Goal: Use online tool/utility: Utilize a website feature to perform a specific function

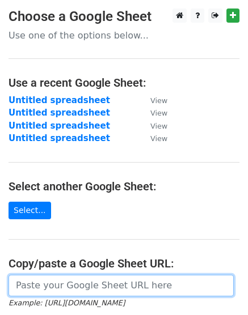
click at [40, 282] on input "url" at bounding box center [121, 286] width 225 height 22
paste input "https://docs.google.com/spreadsheets/d/1jy0_1QkQGhVc9Xrw2Cwpv4Q60kQ6fybA7o_S6xG…"
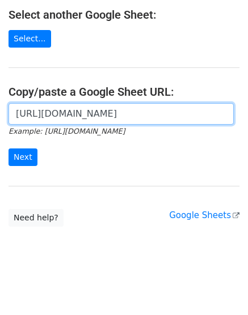
scroll to position [174, 0]
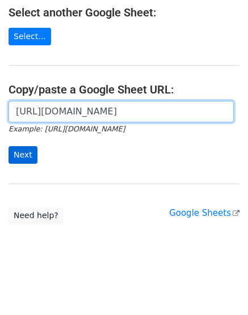
type input "https://docs.google.com/spreadsheets/d/1jy0_1QkQGhVc9Xrw2Cwpv4Q60kQ6fybA7o_S6xG…"
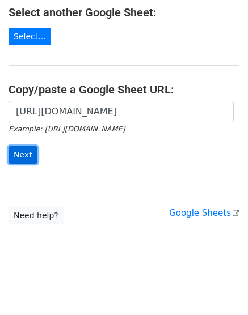
click at [26, 159] on input "Next" at bounding box center [23, 155] width 29 height 18
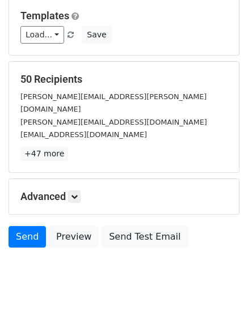
scroll to position [170, 0]
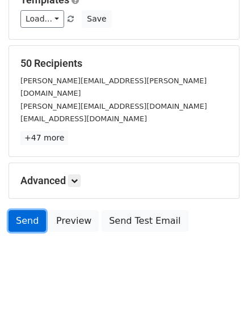
click at [26, 210] on link "Send" at bounding box center [27, 221] width 37 height 22
